Goal: Task Accomplishment & Management: Complete application form

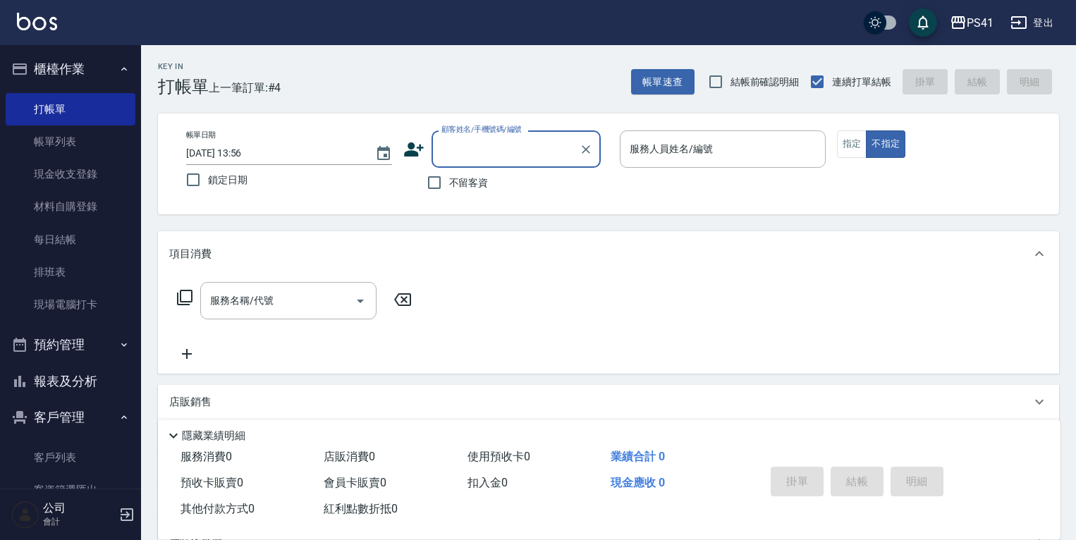
scroll to position [23, 0]
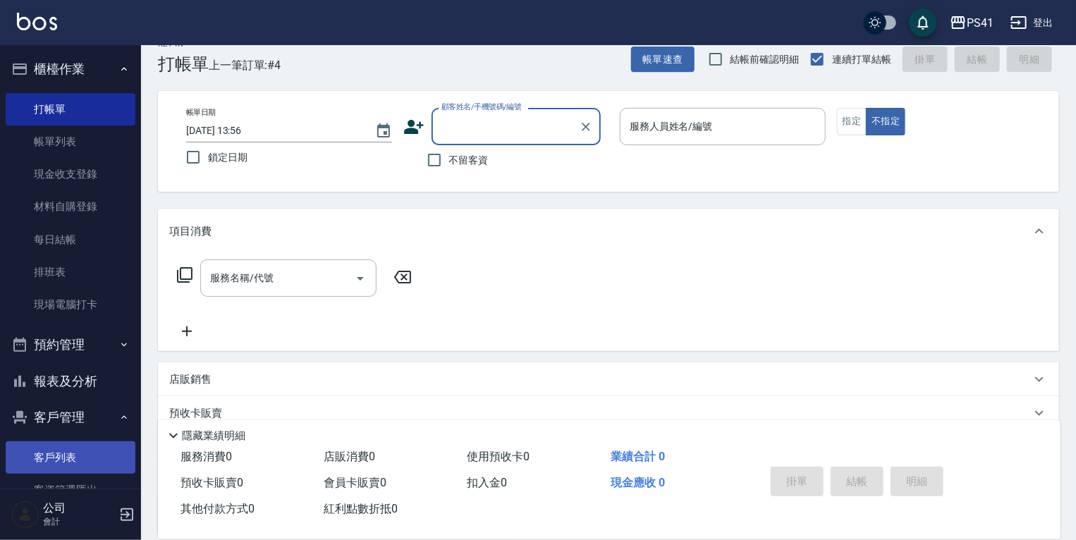
drag, startPoint x: 88, startPoint y: 450, endPoint x: 88, endPoint y: 473, distance: 22.6
click at [88, 450] on link "客戶列表" at bounding box center [71, 458] width 130 height 32
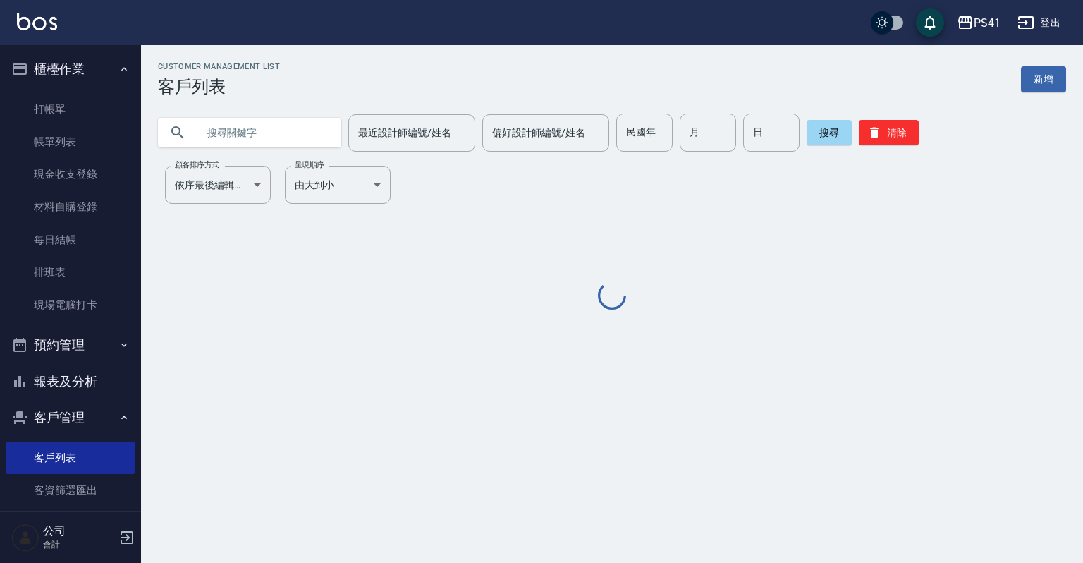
click at [295, 132] on input "text" at bounding box center [263, 133] width 133 height 38
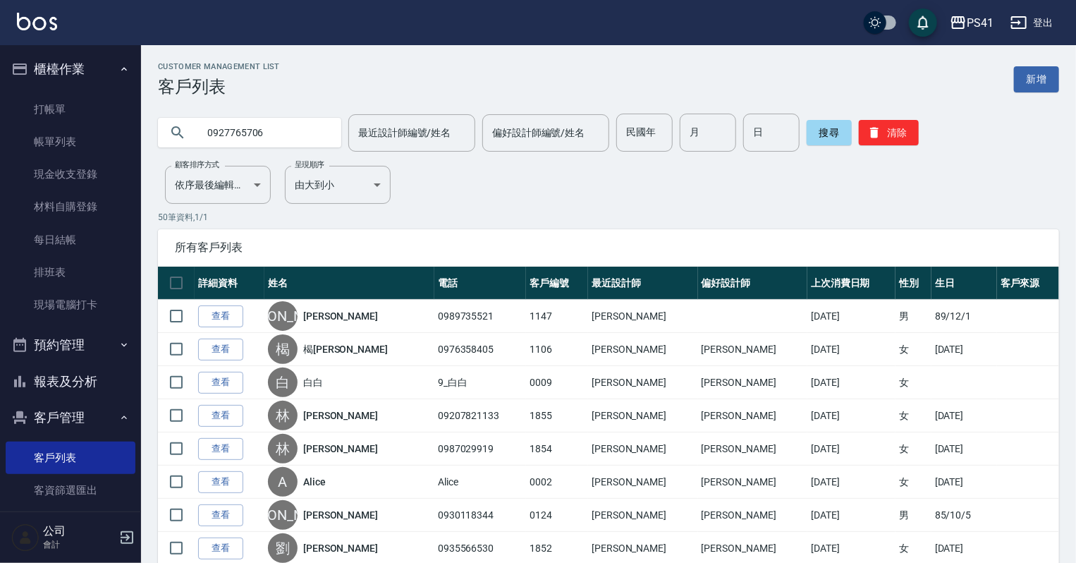
type input "0927765706"
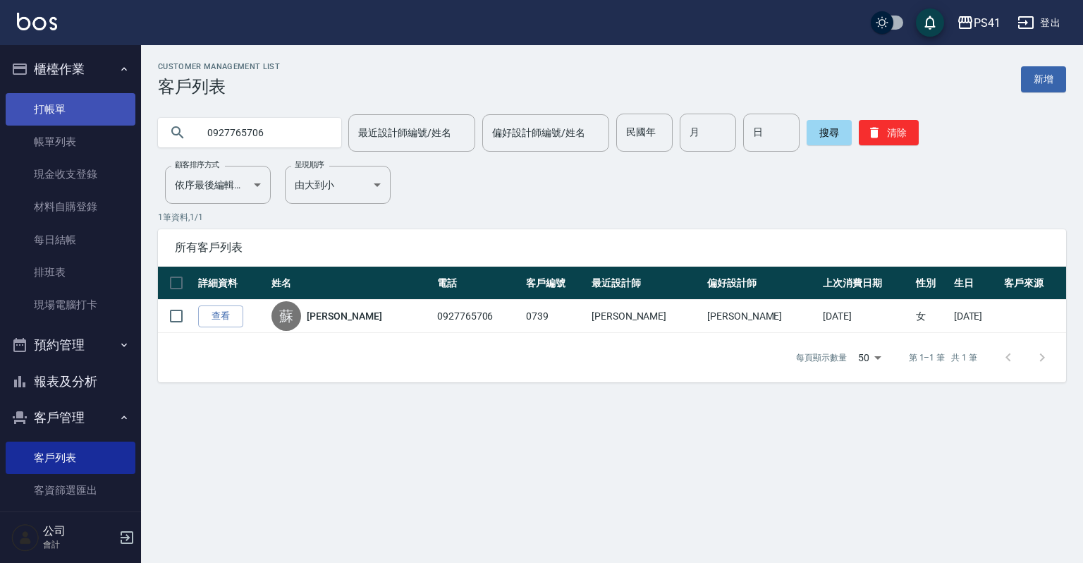
click at [80, 121] on link "打帳單" at bounding box center [71, 109] width 130 height 32
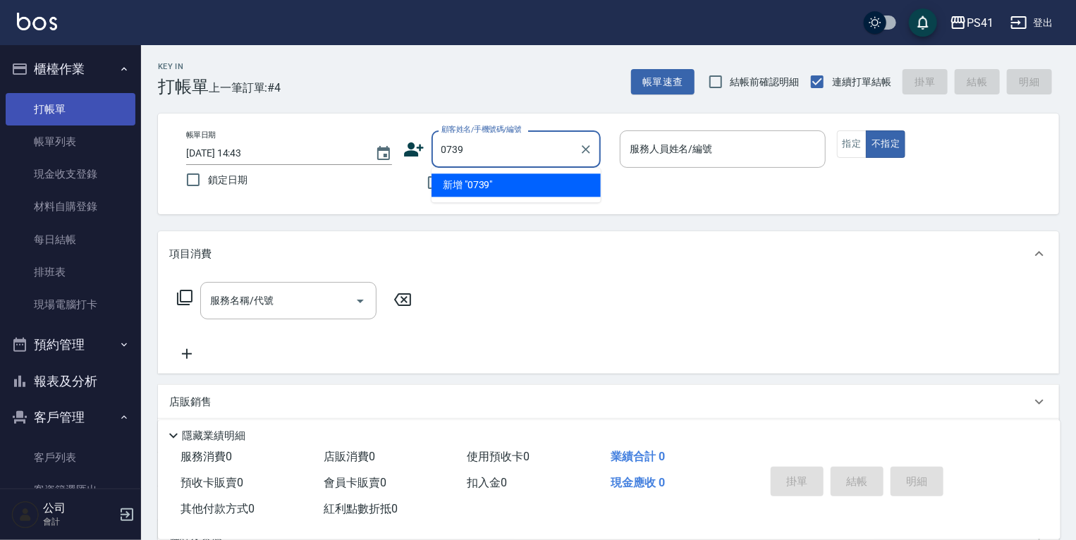
type input "0739"
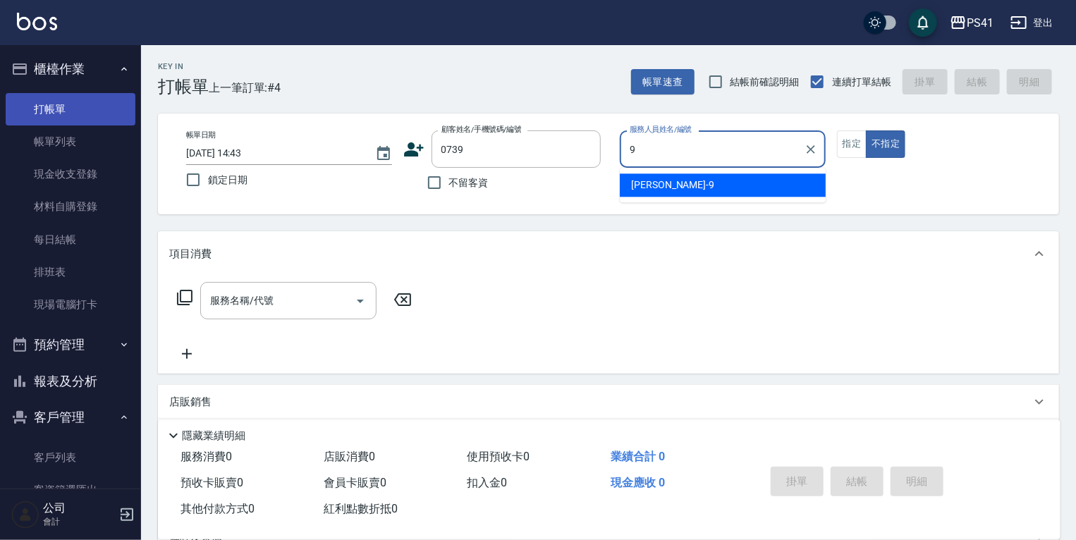
type input "白蕙瑄-9"
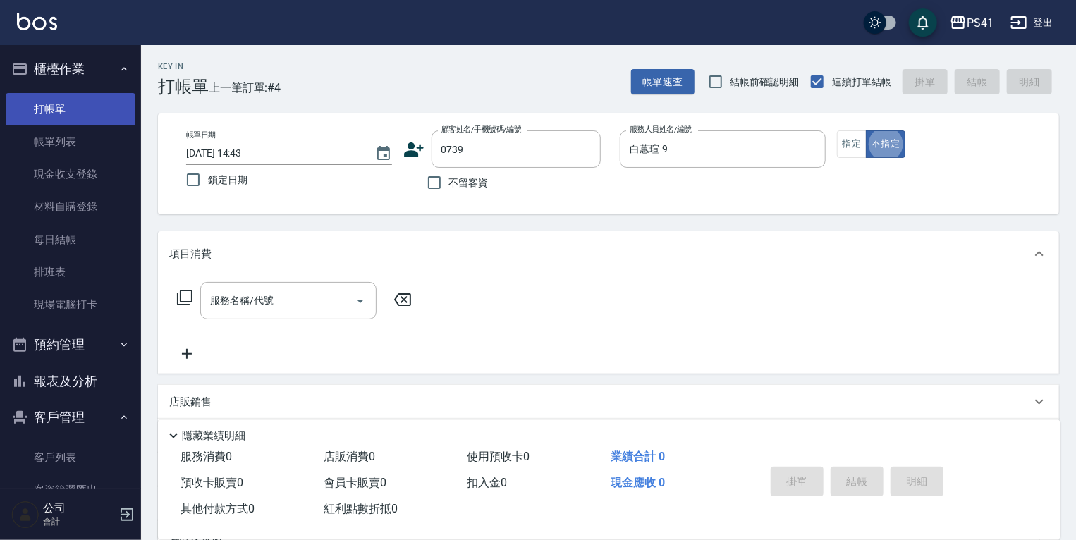
type button "false"
type input "[PERSON_NAME]/0927765706/0739"
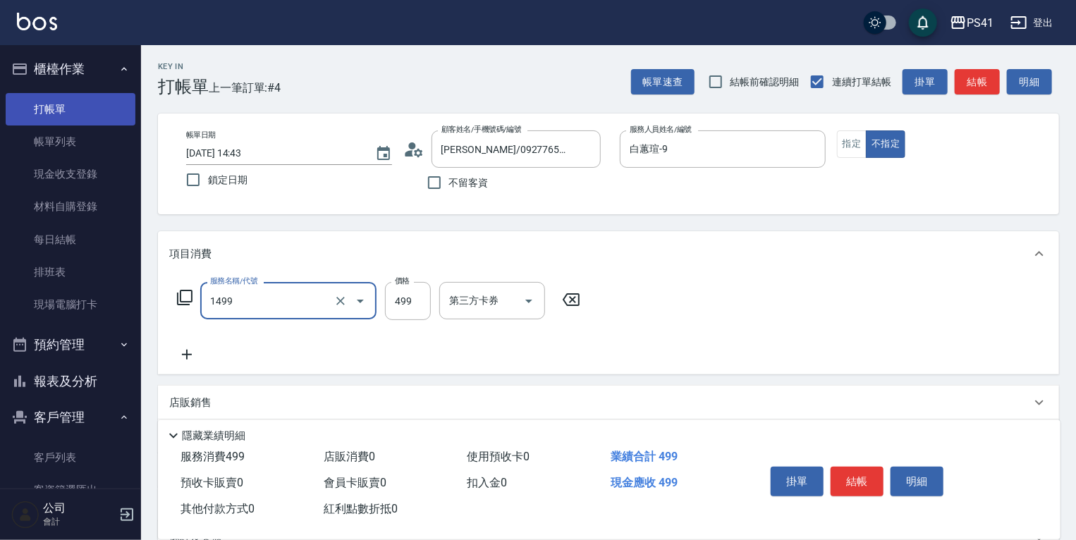
type input "活氧毛囊淨化髮浴(1499)"
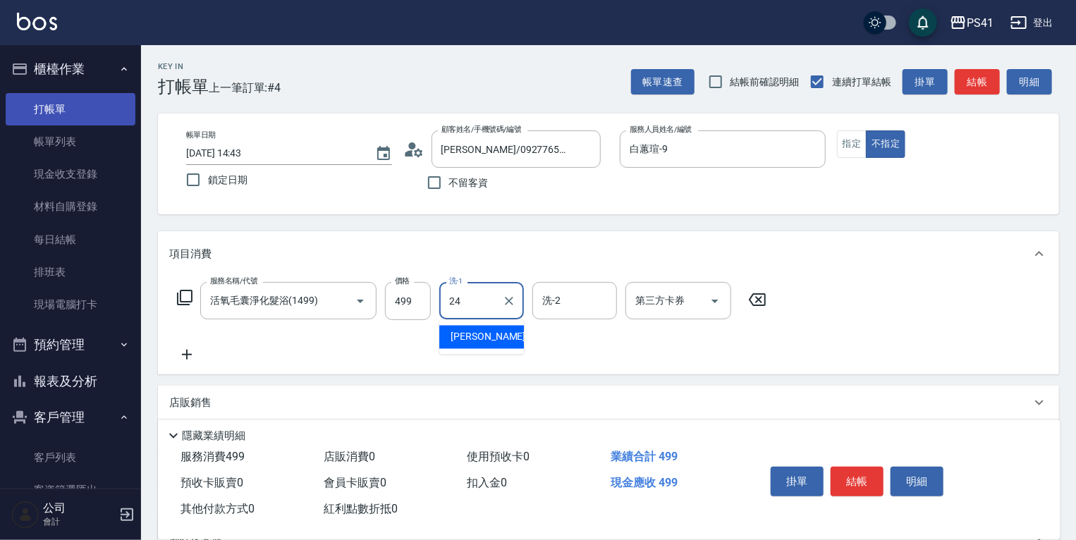
type input "[PERSON_NAME]-24"
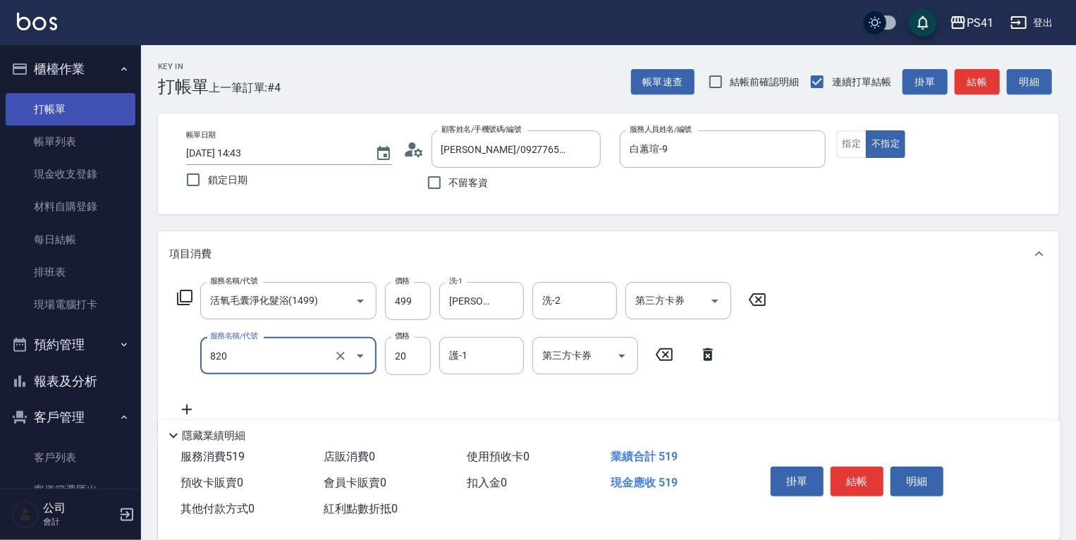
type input "潤絲(820)"
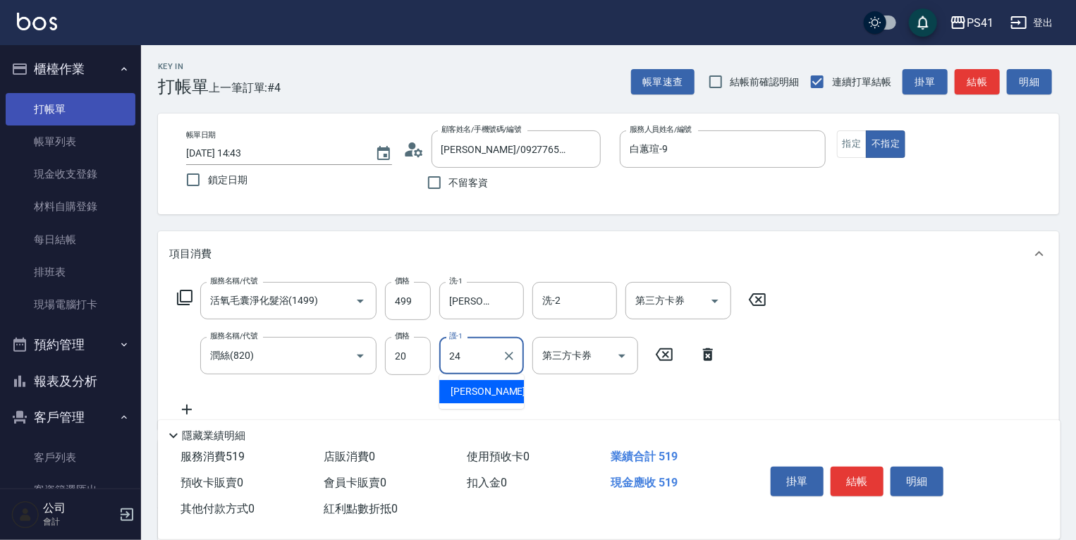
type input "[PERSON_NAME]-24"
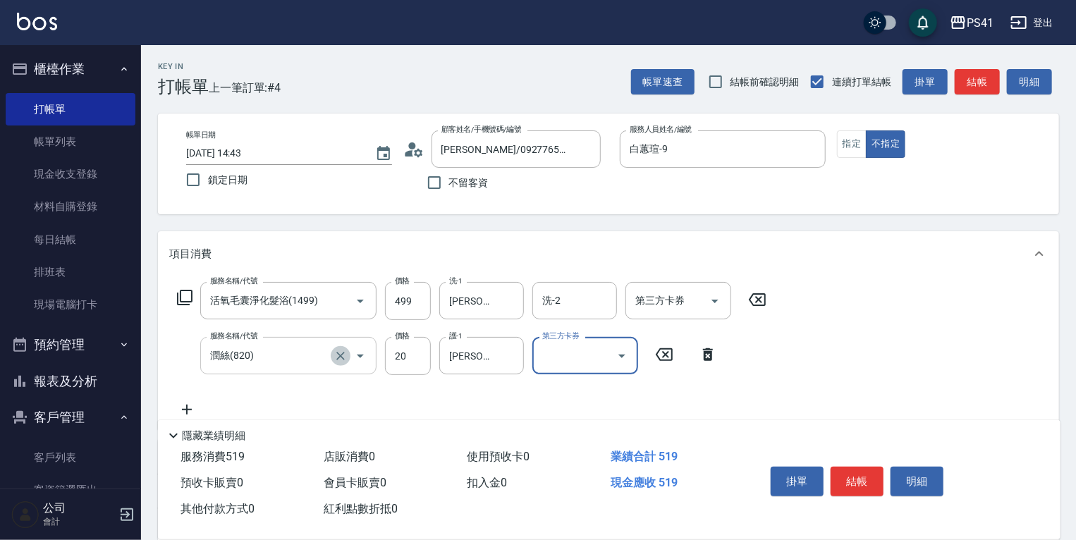
click at [339, 353] on icon "Clear" at bounding box center [341, 356] width 14 height 14
type input "潤絲(820)"
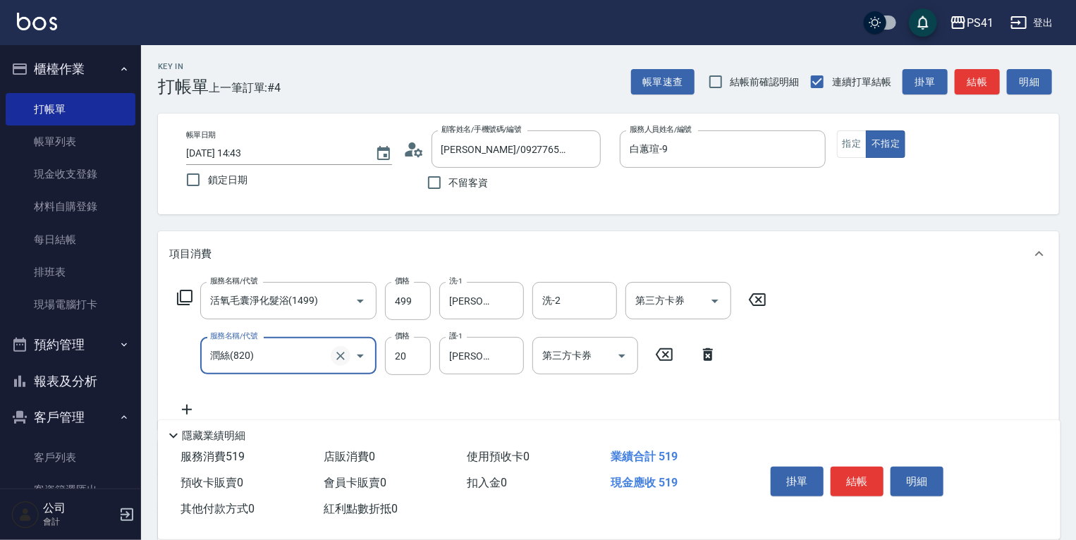
click at [339, 355] on icon "Clear" at bounding box center [340, 356] width 8 height 8
type input "電棒 夾直 玉米鬚(8100)"
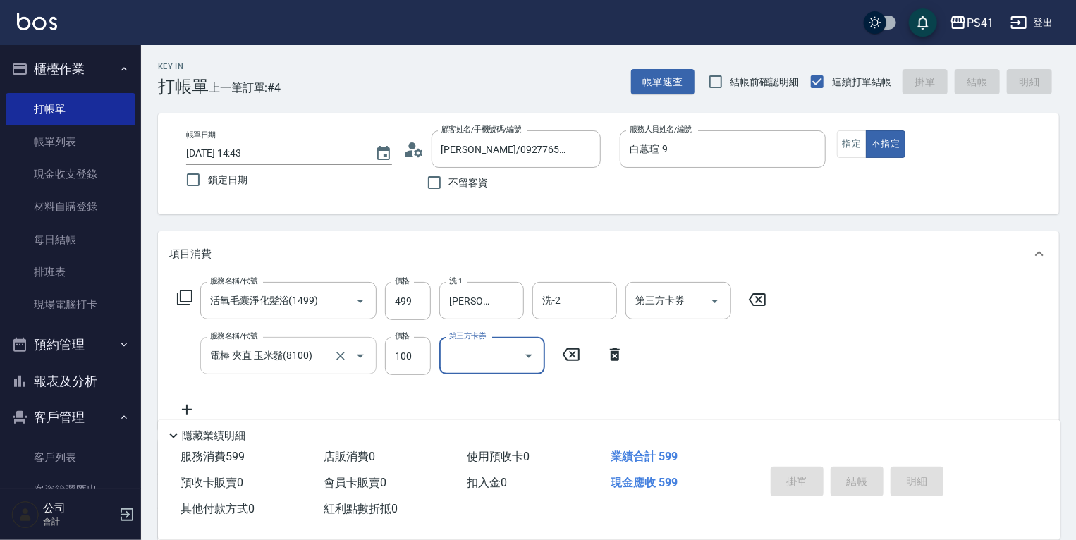
type input "[DATE] 14:44"
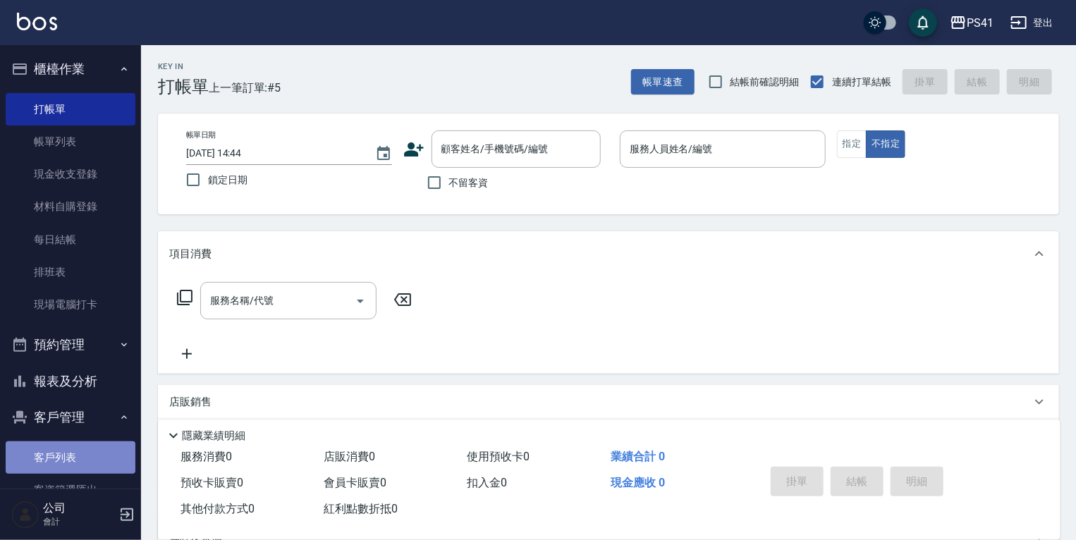
click at [91, 449] on link "客戶列表" at bounding box center [71, 458] width 130 height 32
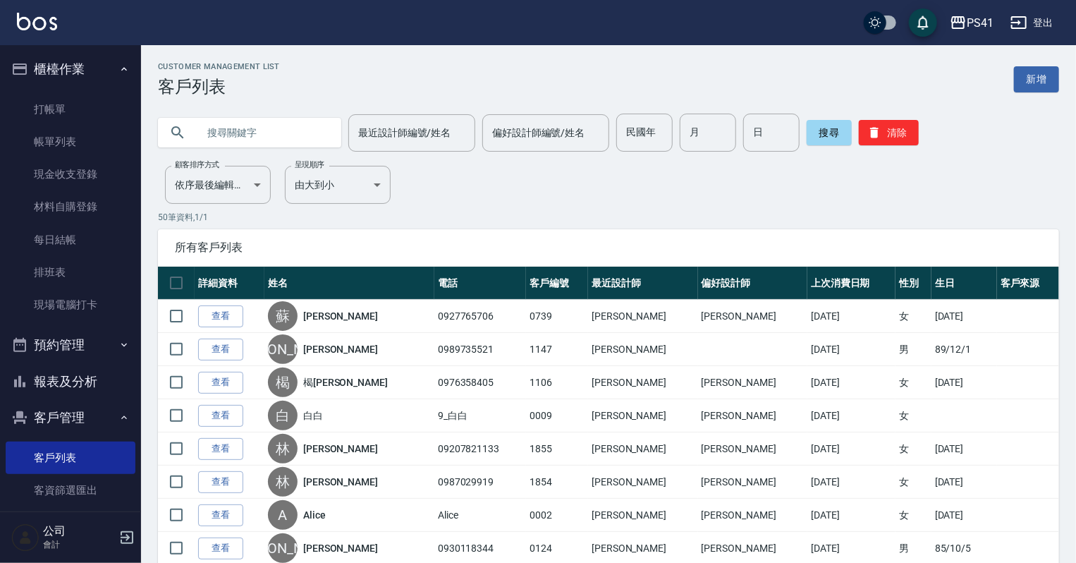
click at [262, 141] on input "text" at bounding box center [263, 133] width 133 height 38
type input "0925072068"
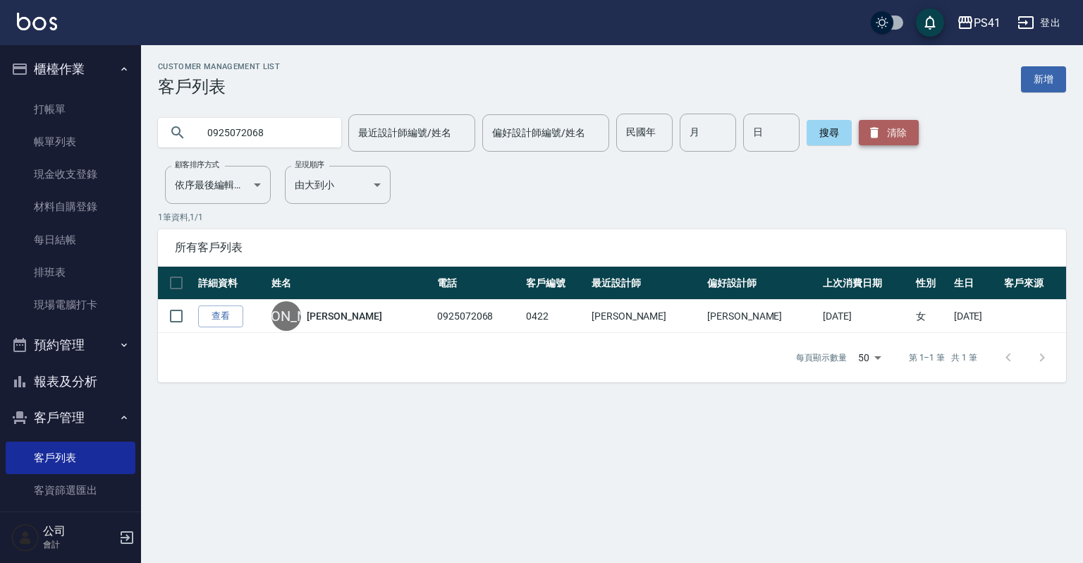
click at [880, 135] on button "清除" at bounding box center [889, 132] width 60 height 25
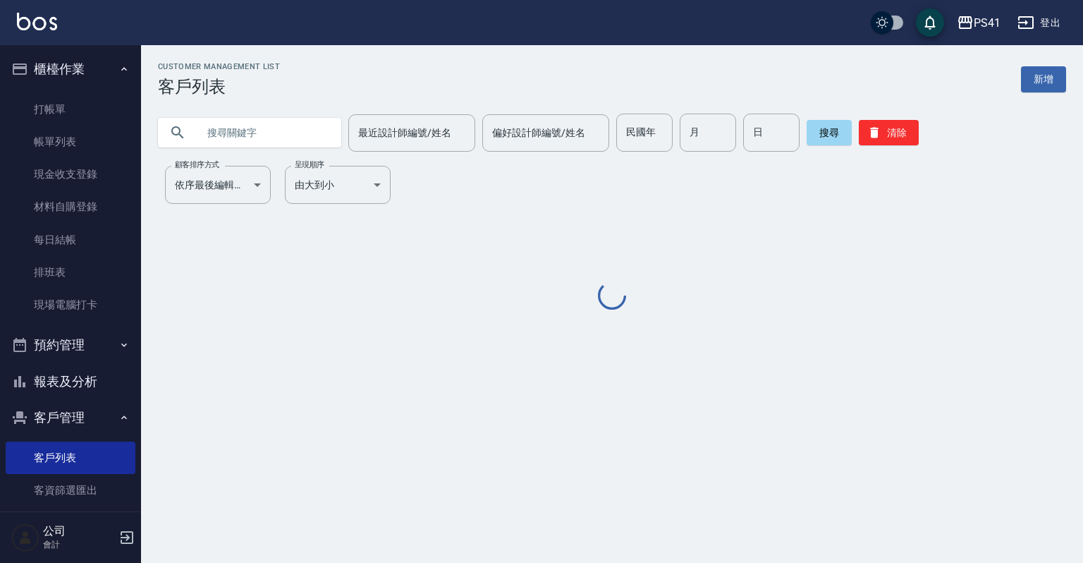
click at [299, 129] on input "text" at bounding box center [263, 133] width 133 height 38
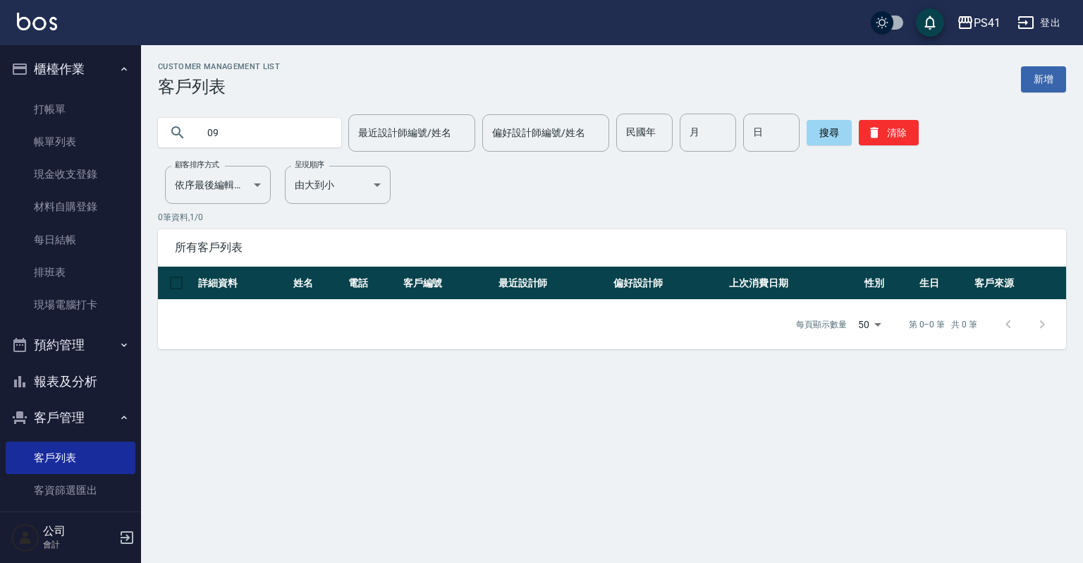
type input "0"
type input "[PERSON_NAME]"
